Goal: Task Accomplishment & Management: Complete application form

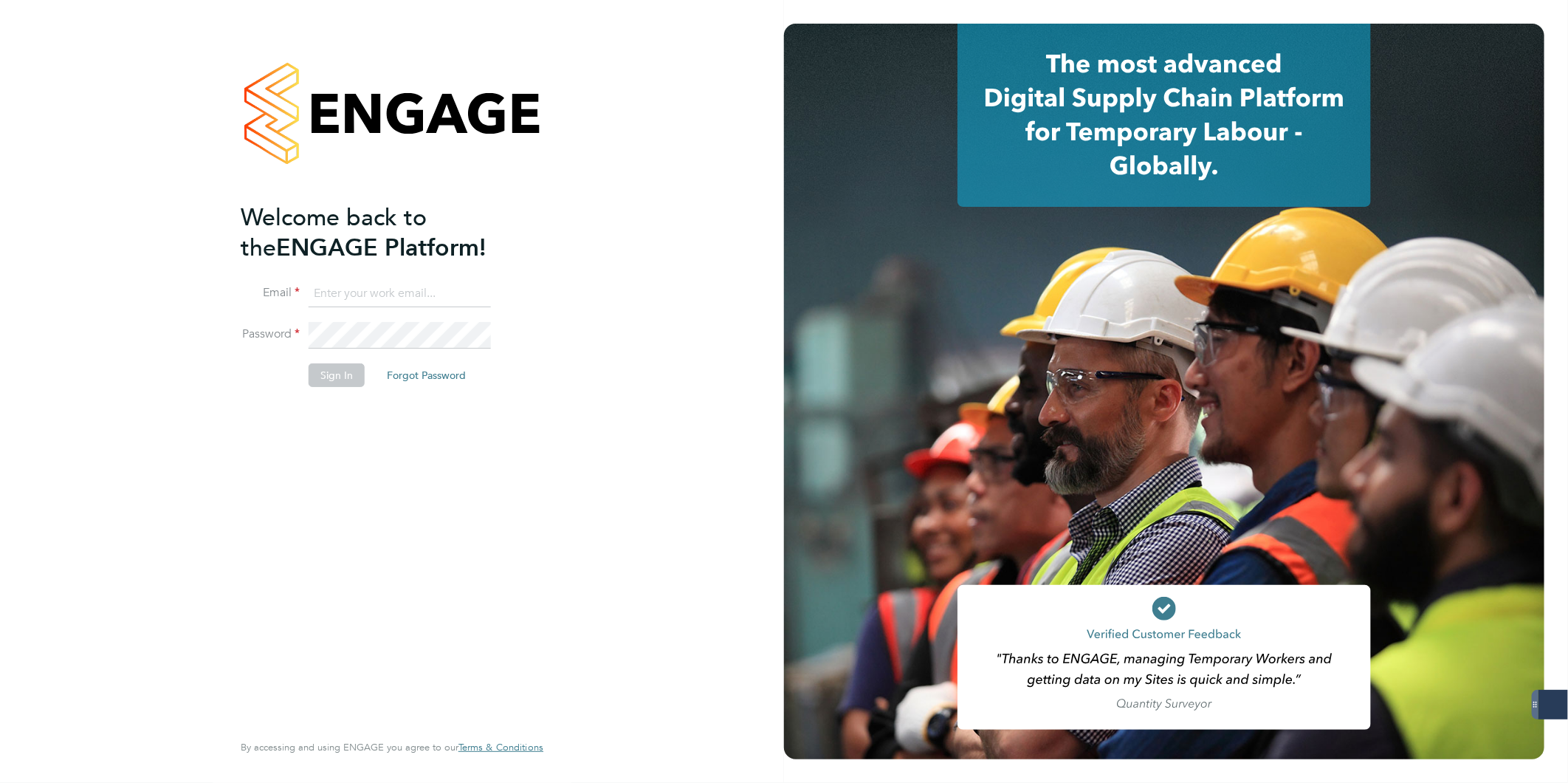
type input "iblackhall@skilledcareers.co.uk"
click at [336, 386] on button "Sign In" at bounding box center [336, 375] width 56 height 23
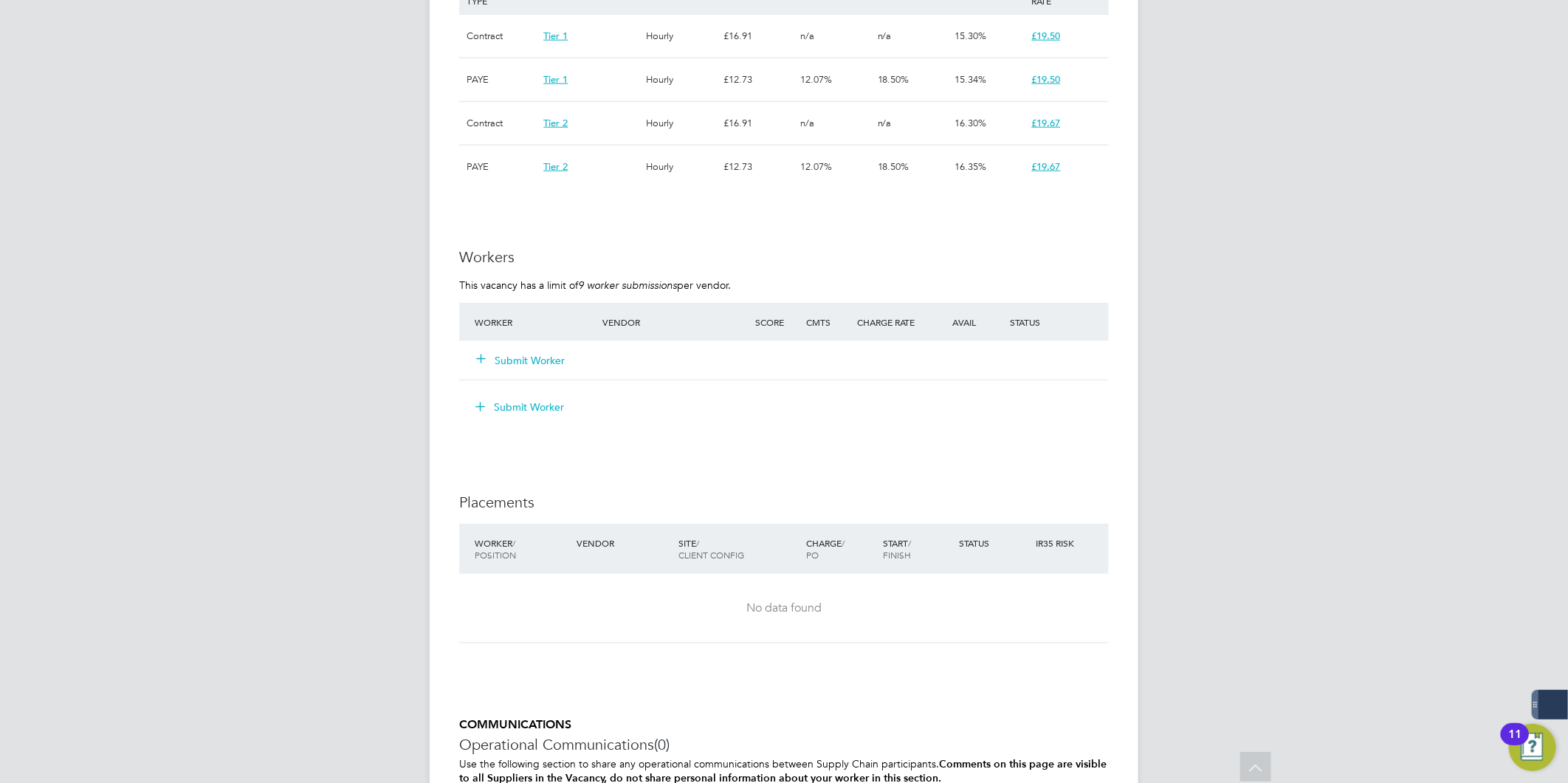
scroll to position [1022, 0]
click at [534, 361] on button "Submit Worker" at bounding box center [521, 359] width 88 height 15
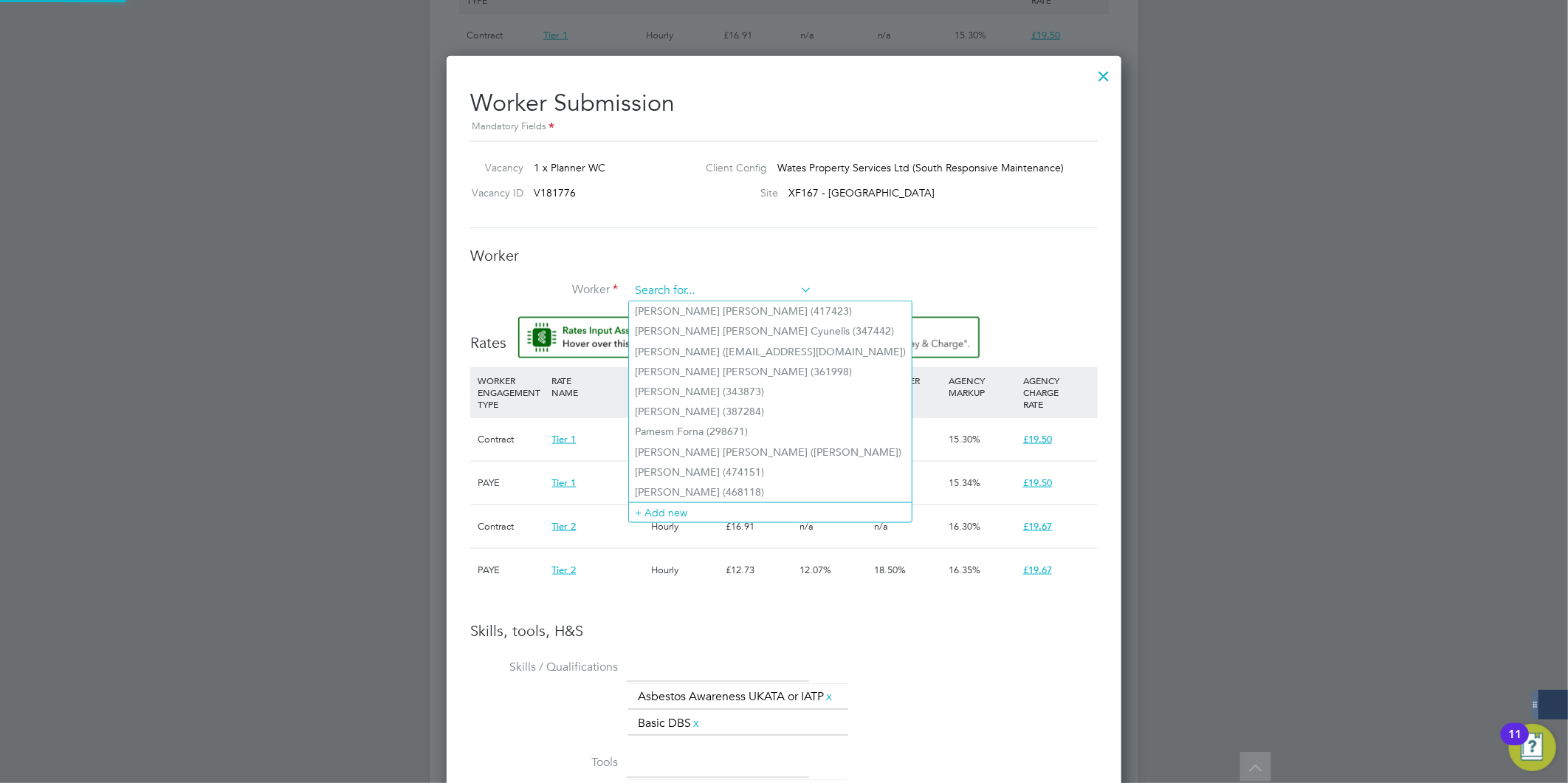
click at [684, 290] on input at bounding box center [720, 292] width 182 height 22
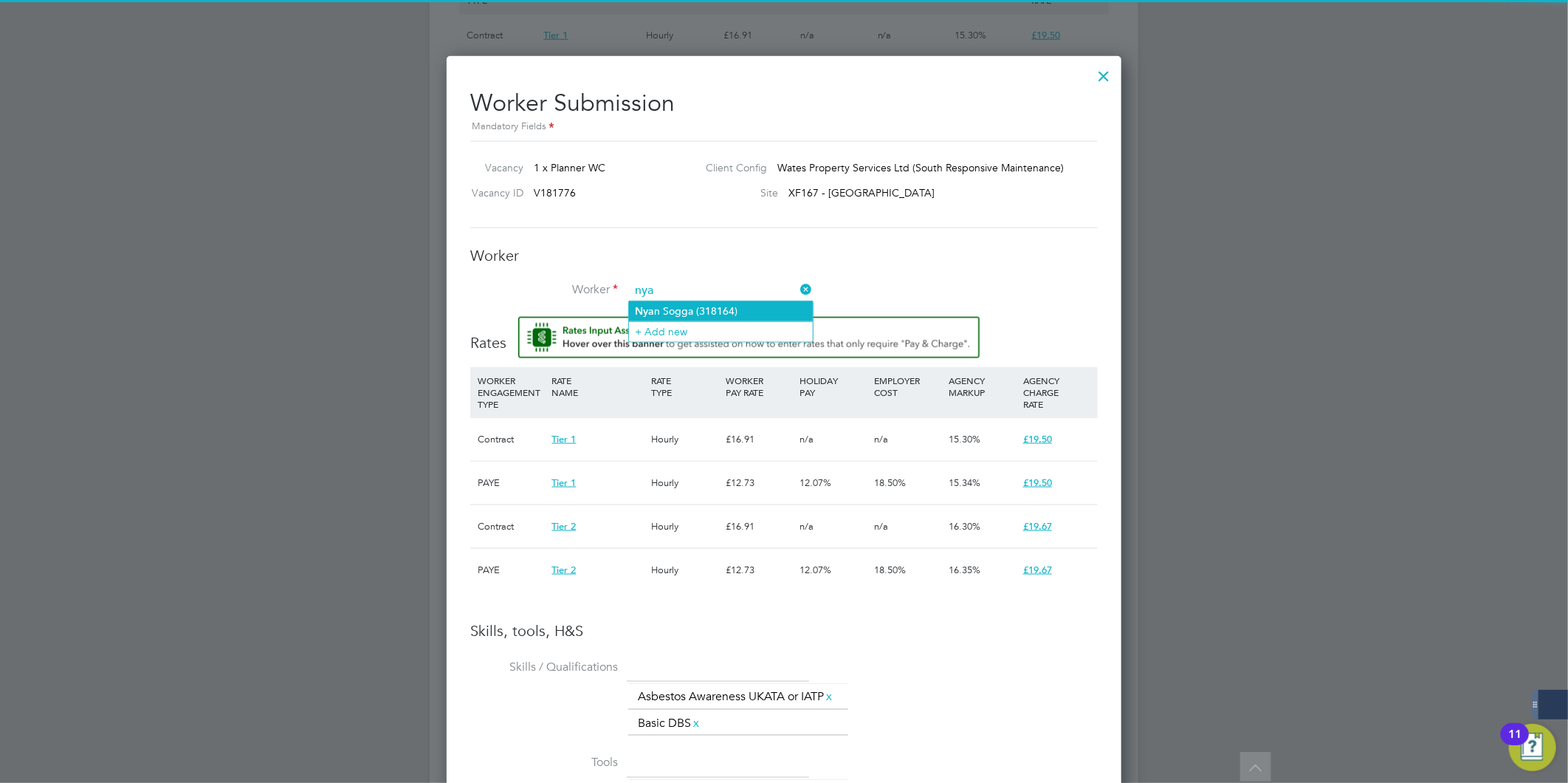
click at [691, 305] on li "Nya n Sogga (318164)" at bounding box center [720, 311] width 184 height 20
type input "[PERSON_NAME] (318164)"
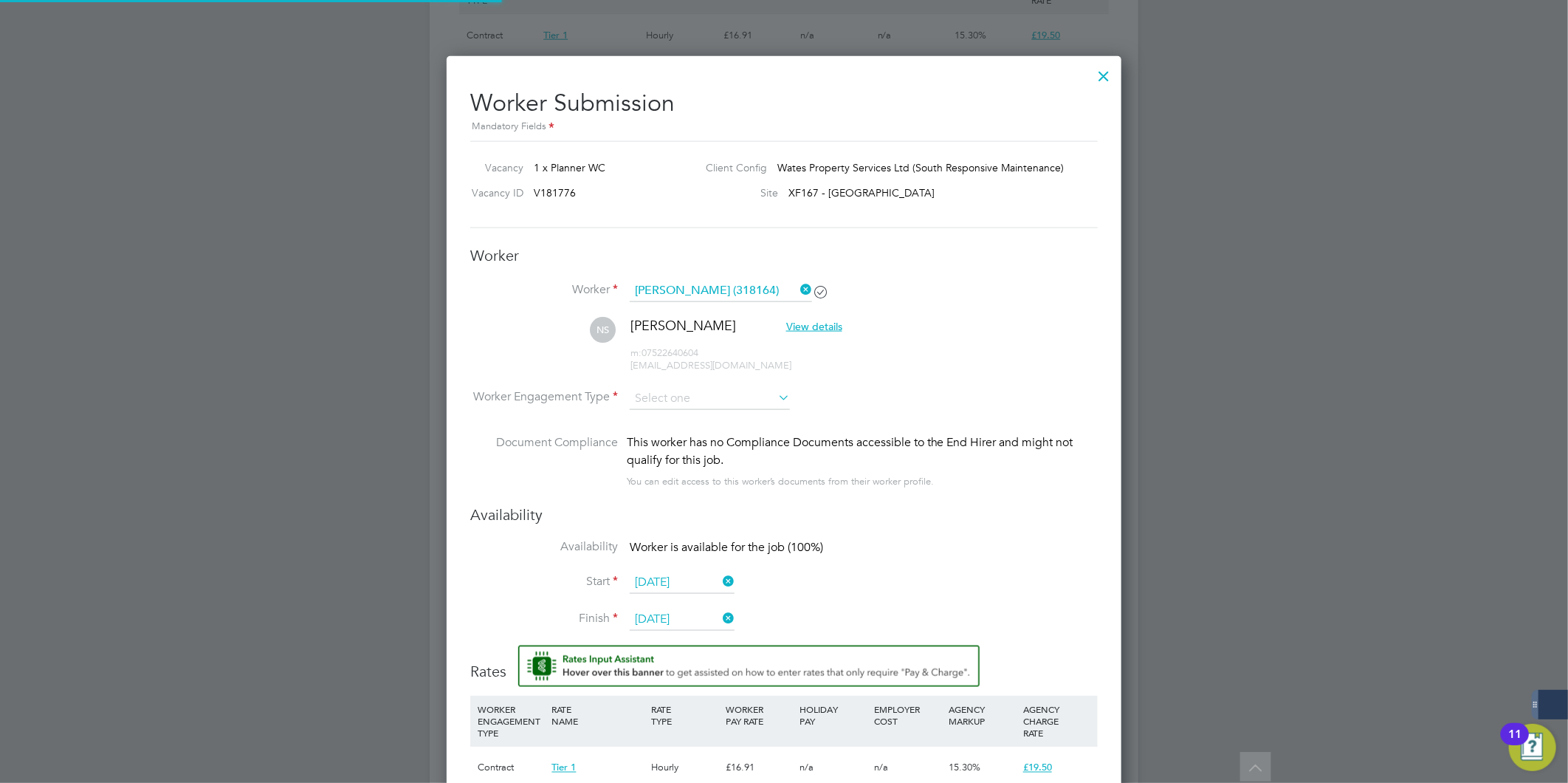
click at [681, 381] on li "NS [PERSON_NAME] View details m: 07522640604 [EMAIL_ADDRESS][DOMAIN_NAME]" at bounding box center [784, 351] width 628 height 70
click at [681, 392] on input at bounding box center [709, 399] width 160 height 22
click at [681, 440] on li "PAYE" at bounding box center [709, 437] width 162 height 19
type input "PAYE"
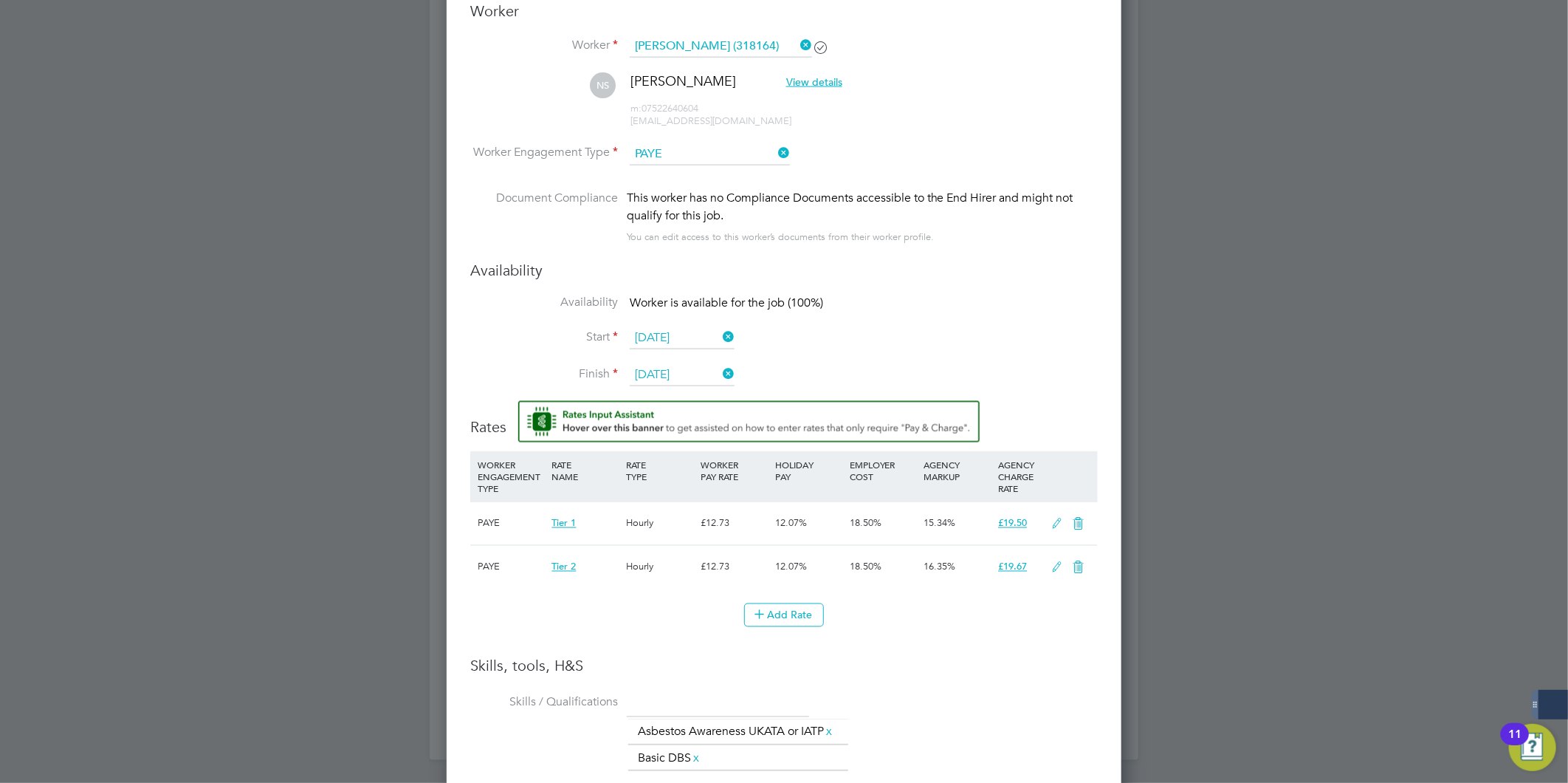
click at [1078, 572] on icon at bounding box center [1078, 568] width 18 height 12
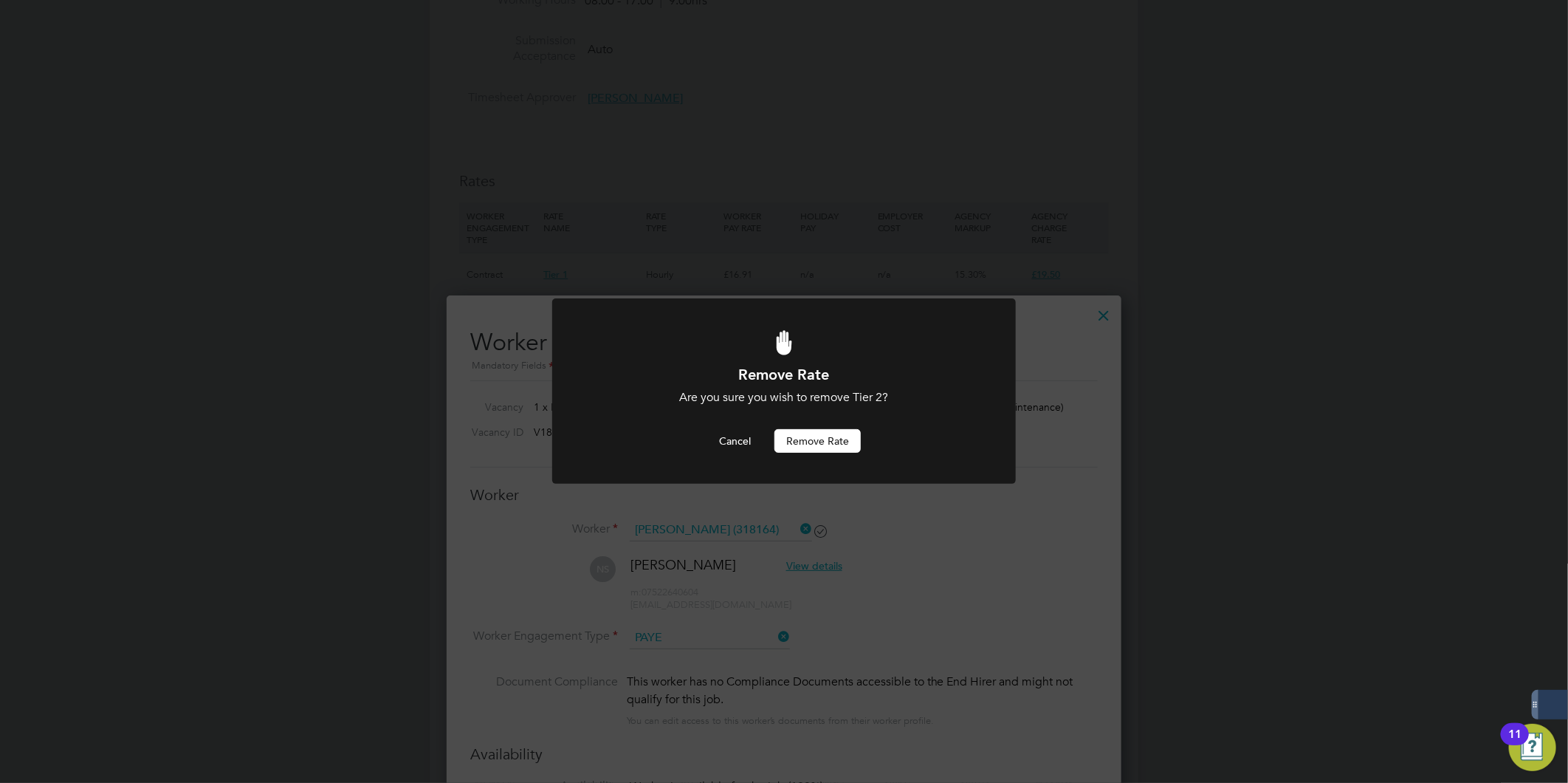
click at [840, 443] on button "Remove rate" at bounding box center [817, 440] width 86 height 23
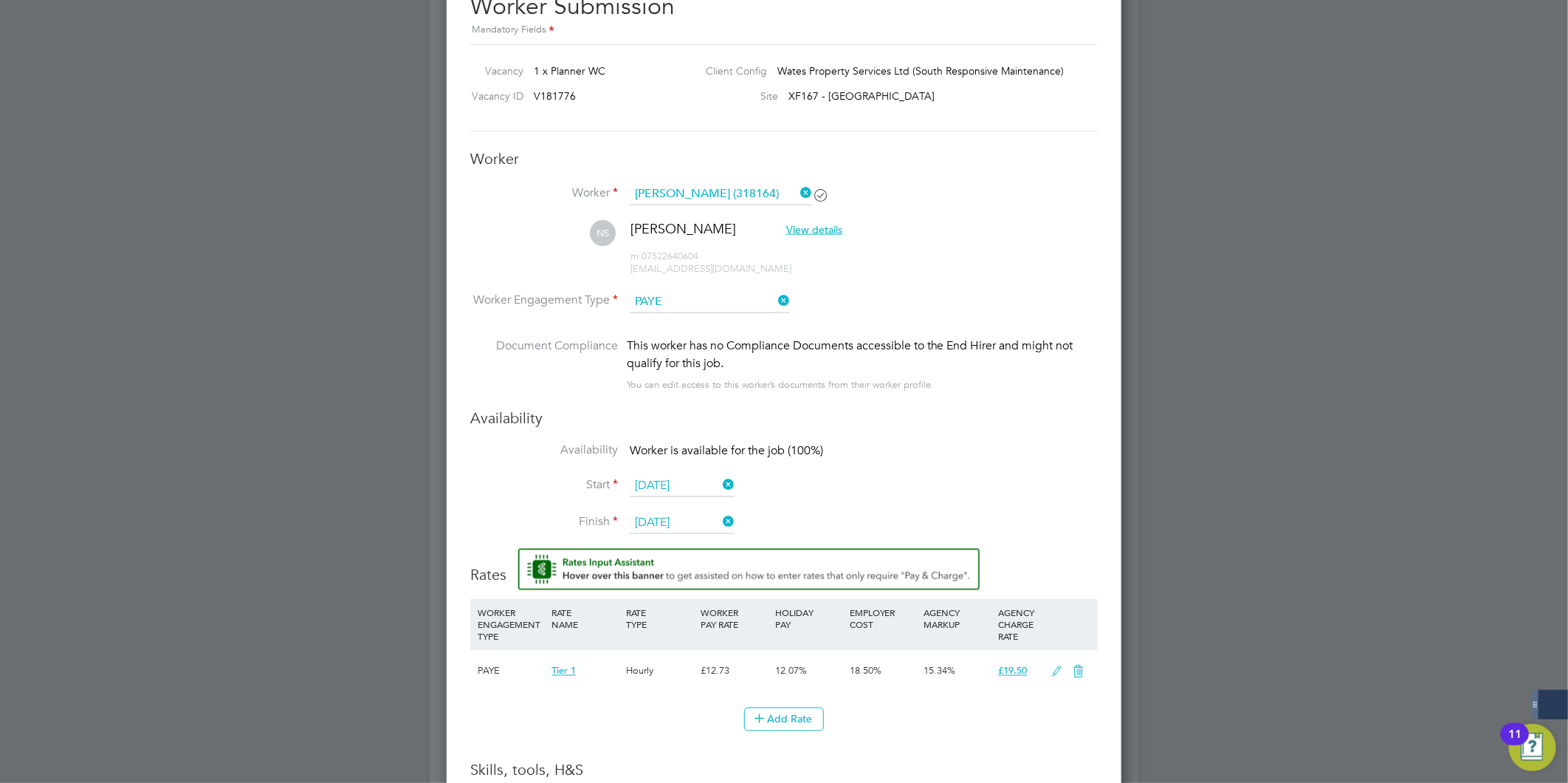
click at [1053, 666] on icon at bounding box center [1057, 672] width 18 height 12
click at [530, 716] on span "Primary Rate" at bounding box center [515, 720] width 74 height 13
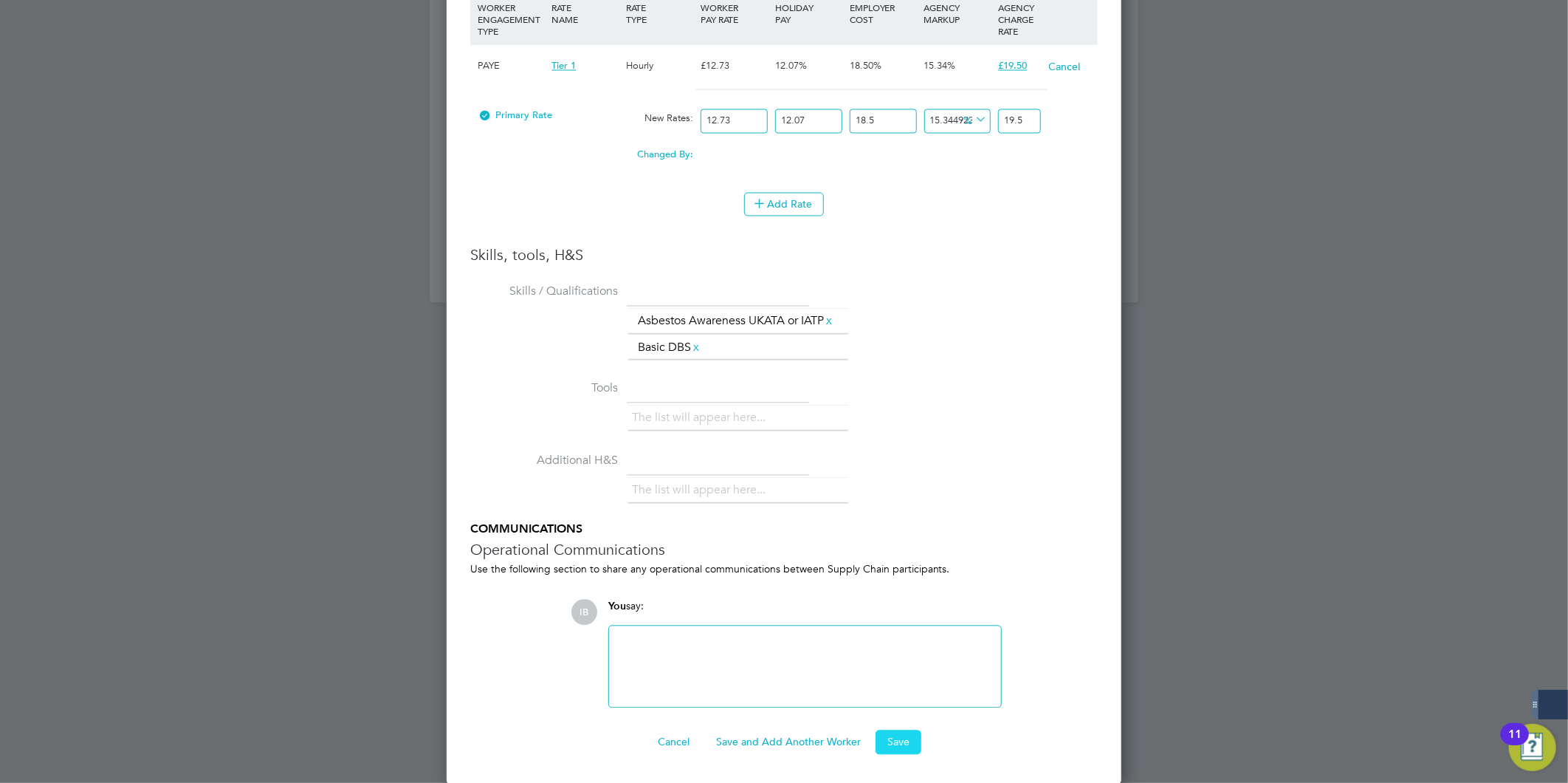
click at [891, 740] on button "Save" at bounding box center [898, 741] width 46 height 23
